Goal: Task Accomplishment & Management: Manage account settings

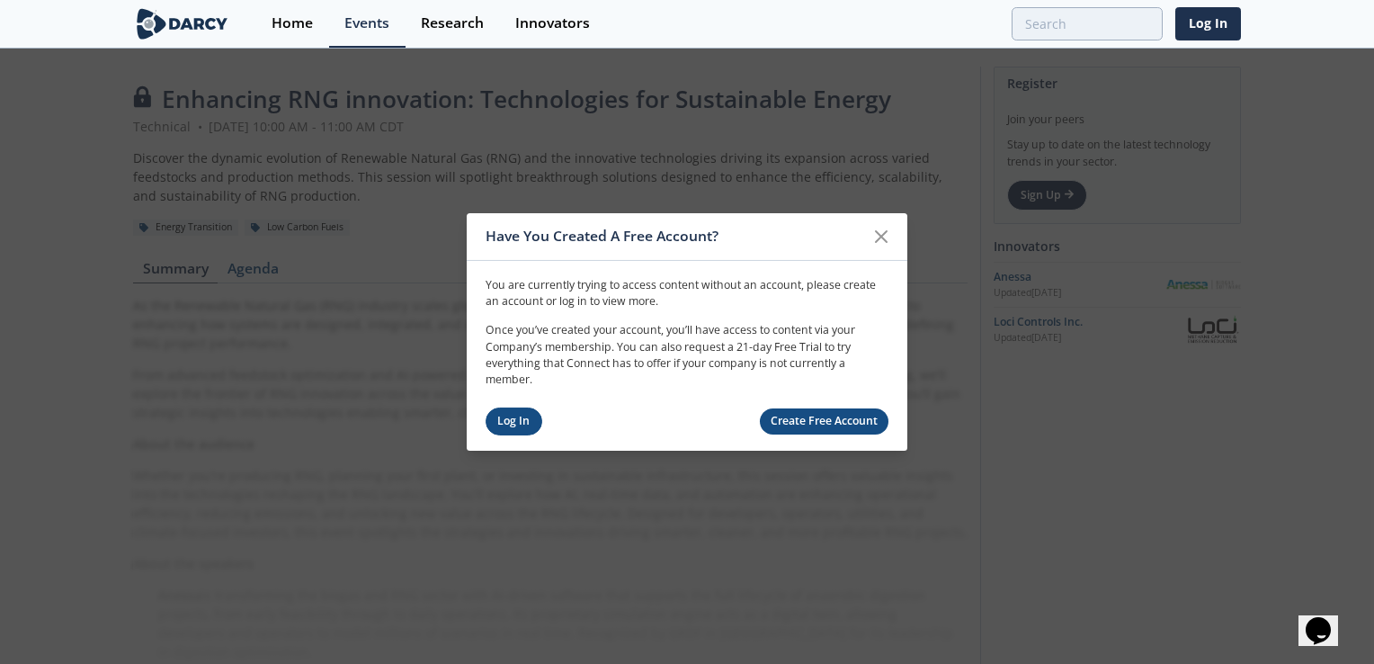
click at [514, 423] on link "Log In" at bounding box center [514, 421] width 57 height 28
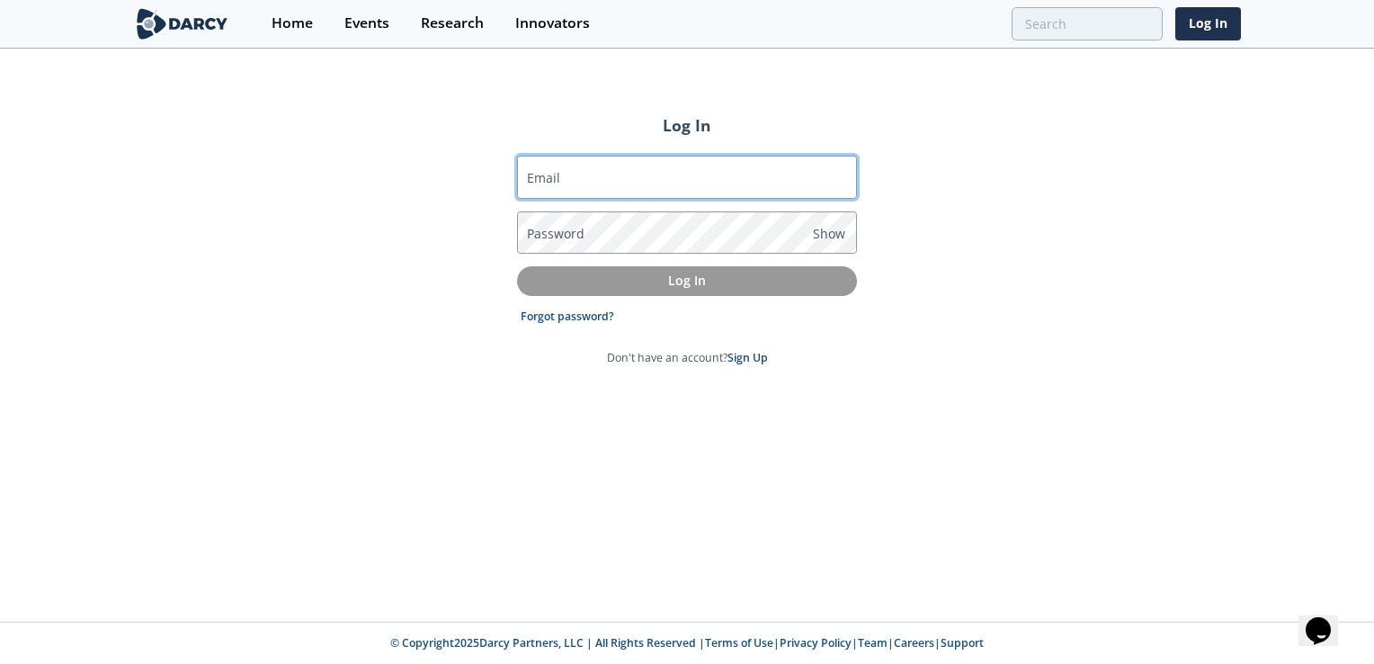
click at [742, 186] on input "Email" at bounding box center [687, 177] width 340 height 43
type input "[EMAIL_ADDRESS][DOMAIN_NAME]"
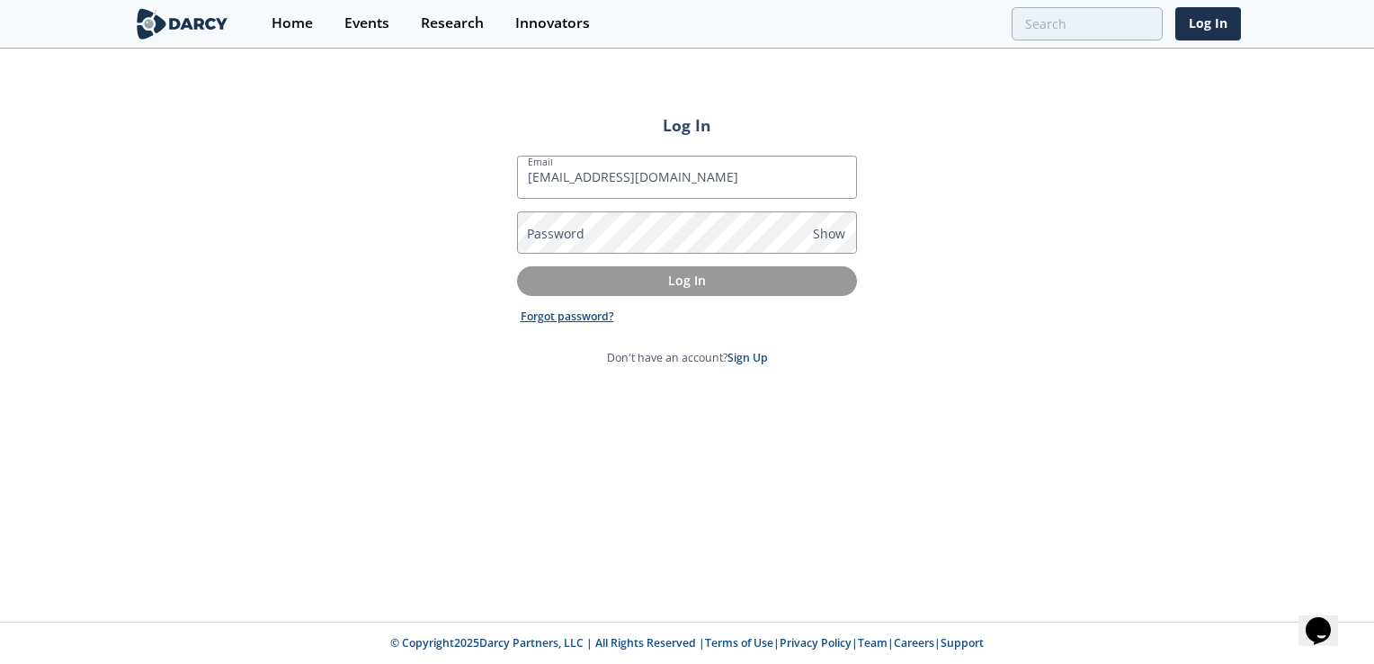
click at [555, 320] on link "Forgot password?" at bounding box center [568, 316] width 94 height 16
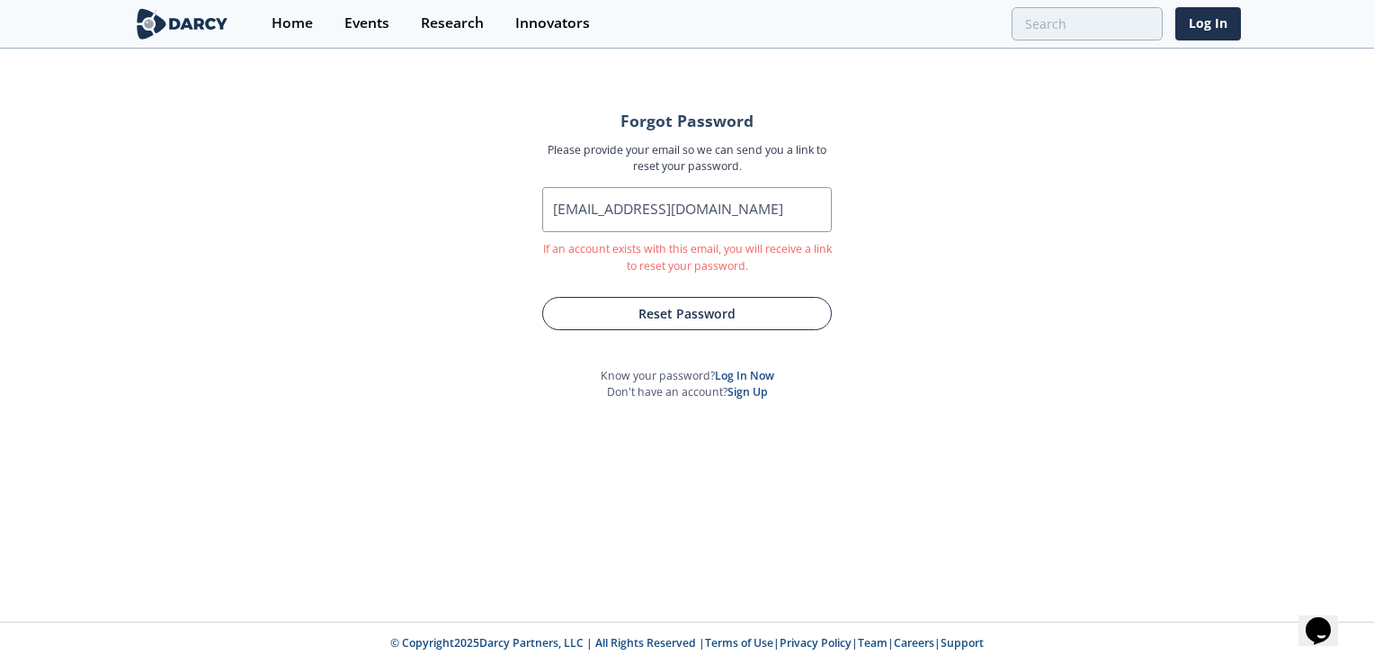
click at [694, 312] on button "Reset Password" at bounding box center [687, 313] width 290 height 33
